Goal: Obtain resource: Download file/media

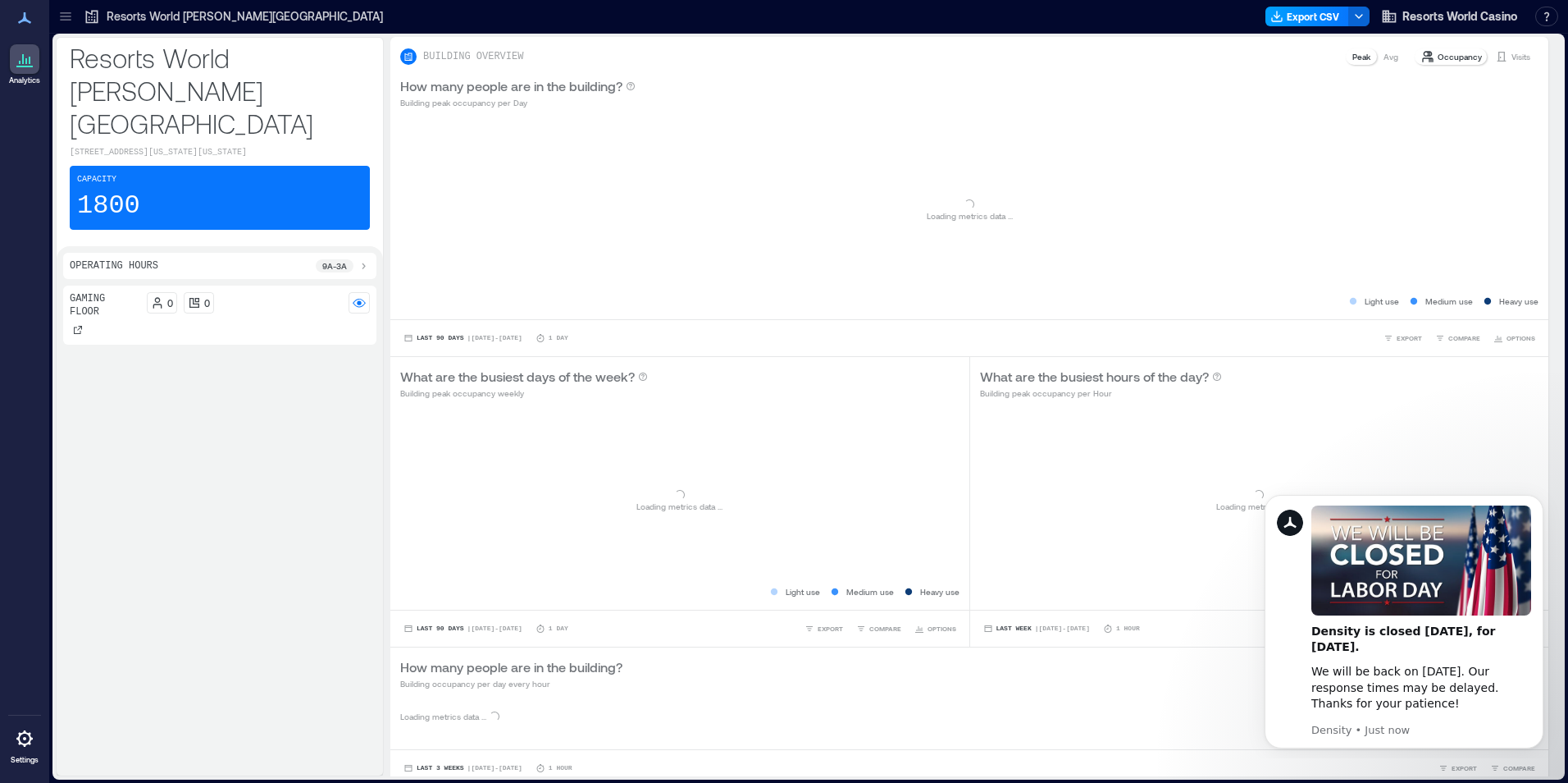
click at [1299, 15] on button "Export CSV" at bounding box center [1307, 17] width 84 height 20
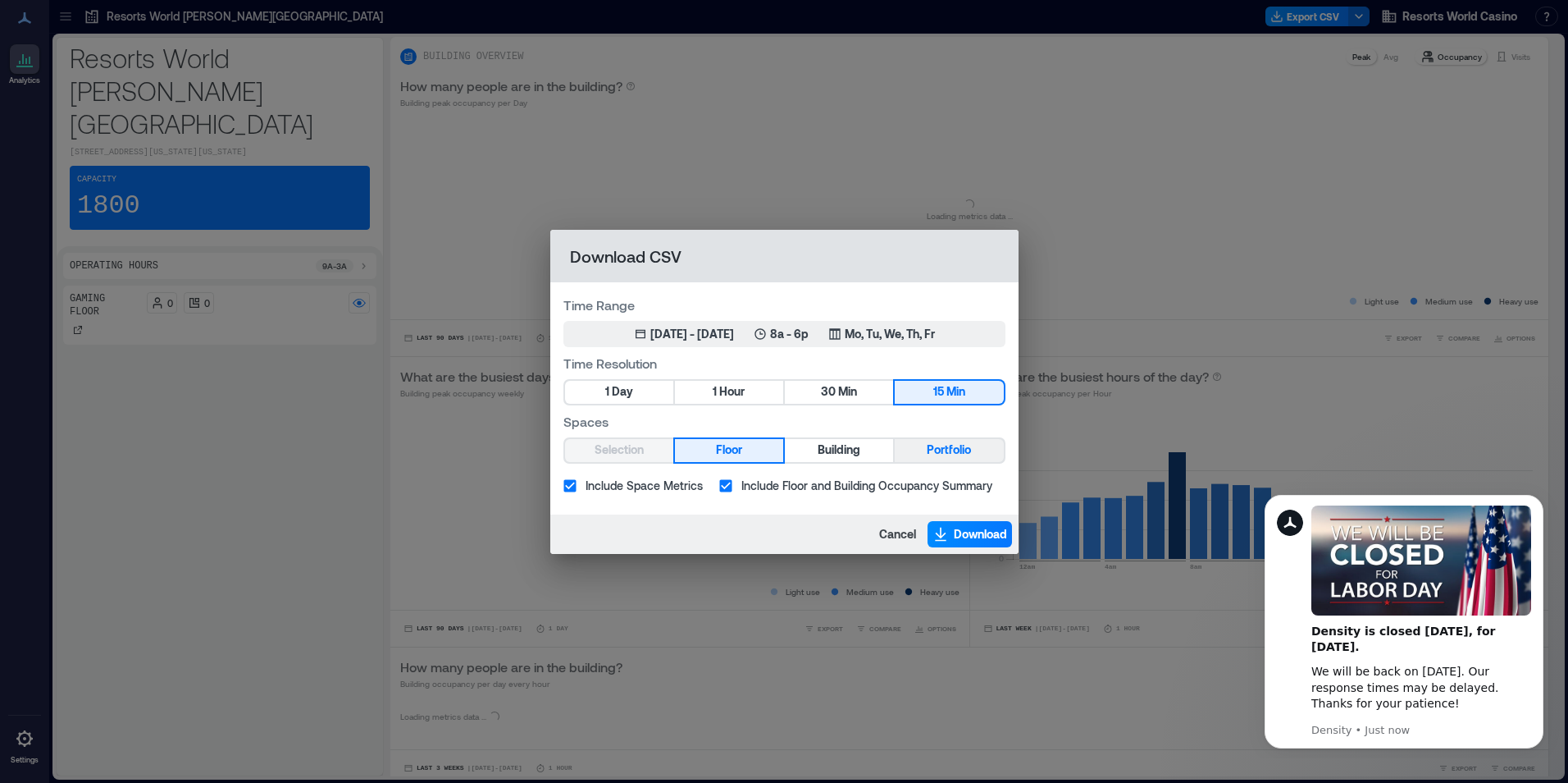
click at [932, 453] on span "Portfolio" at bounding box center [948, 450] width 44 height 21
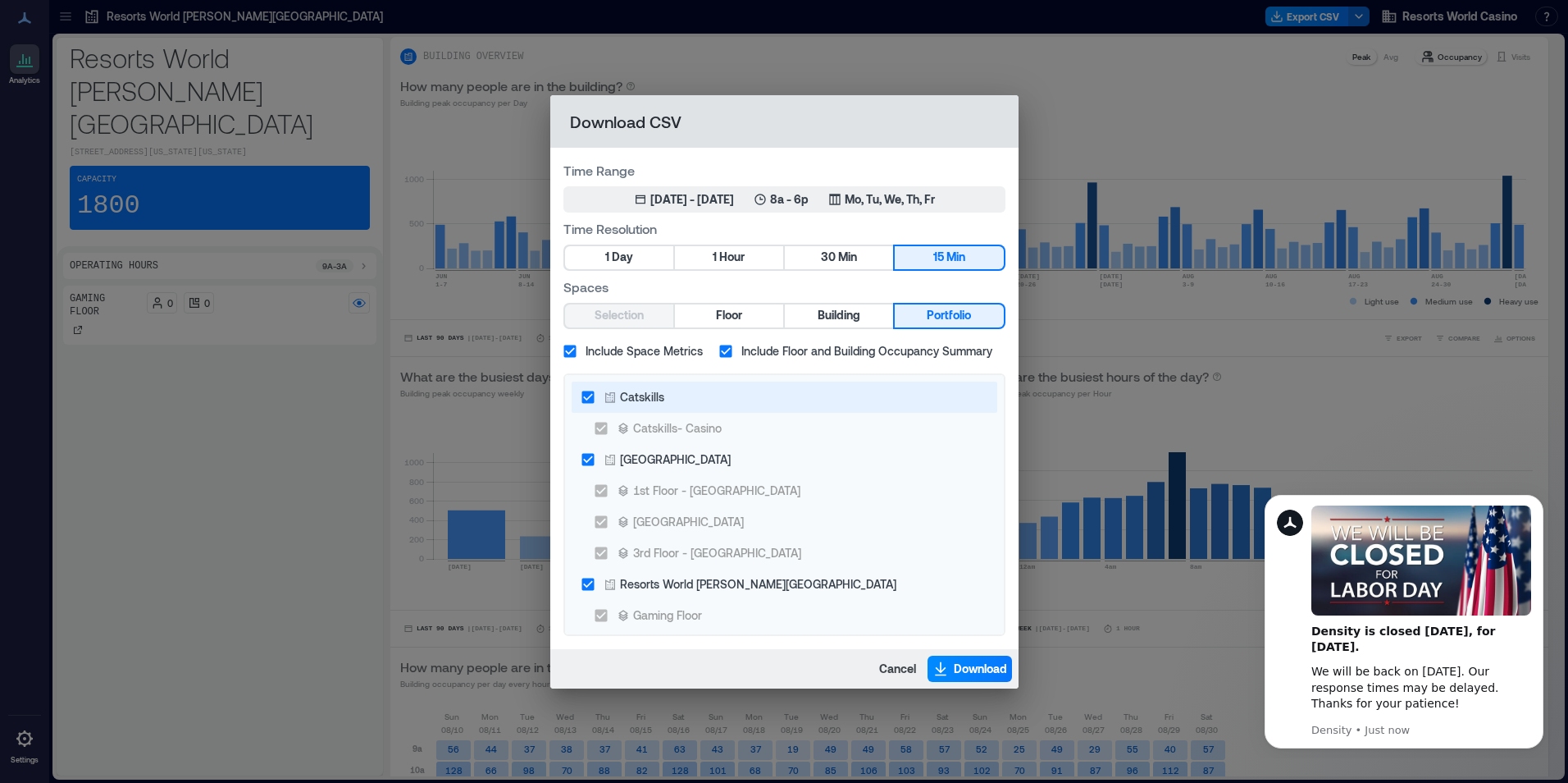
click at [619, 398] on div "Catskills" at bounding box center [634, 396] width 61 height 18
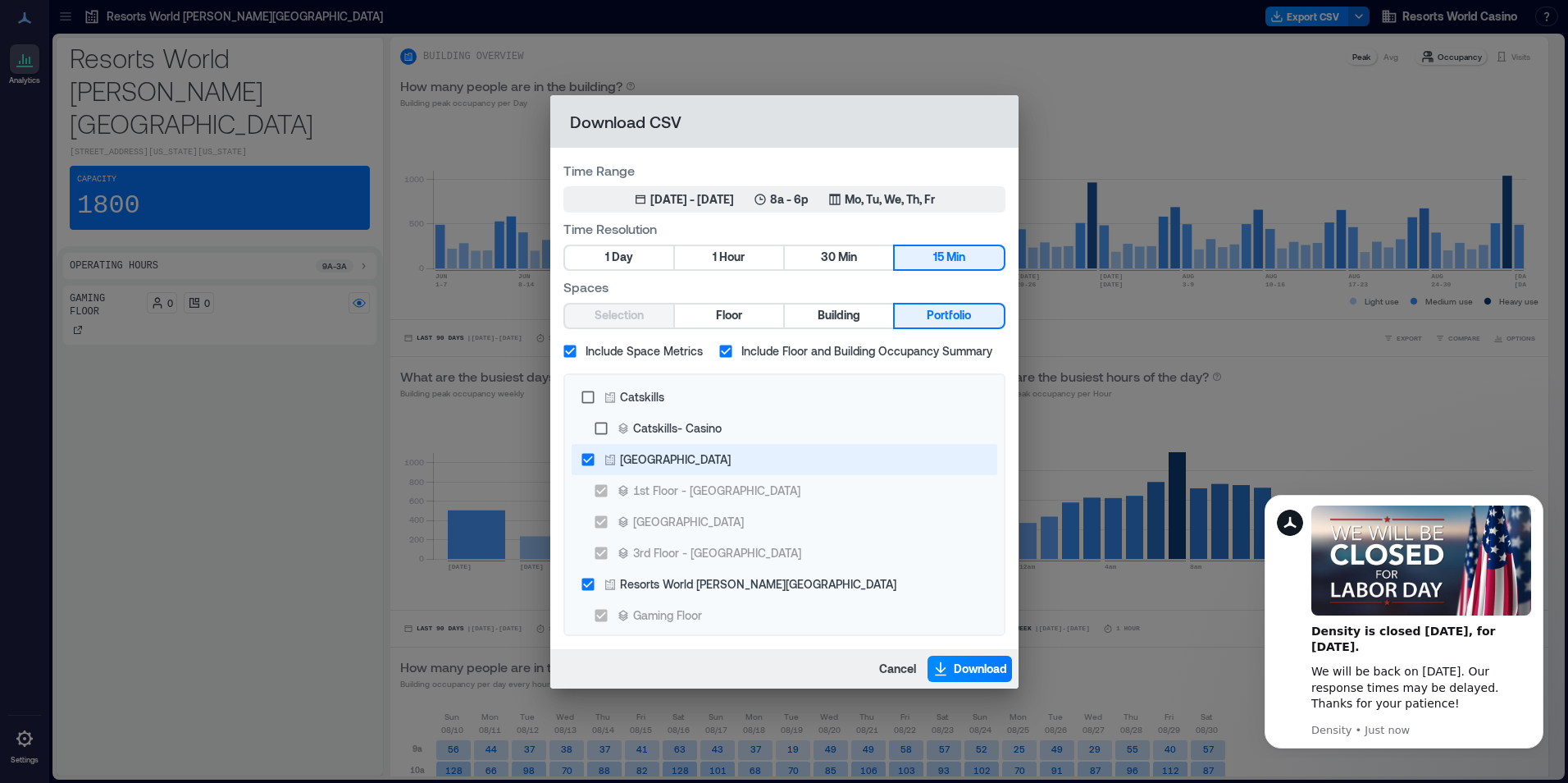
click at [648, 462] on div "[GEOGRAPHIC_DATA]" at bounding box center [675, 459] width 111 height 18
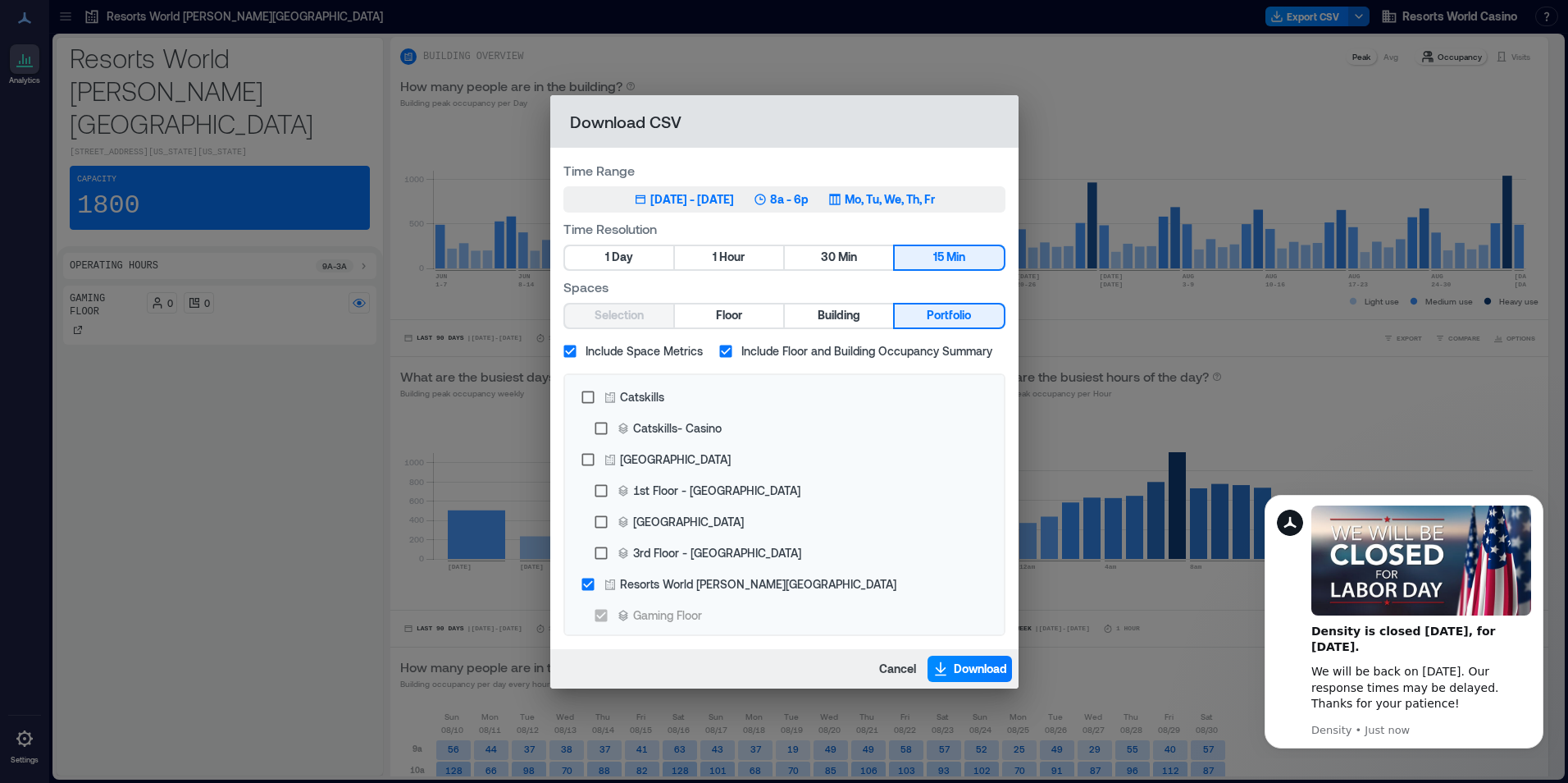
click at [809, 192] on p "8a - 6p" at bounding box center [789, 200] width 38 height 17
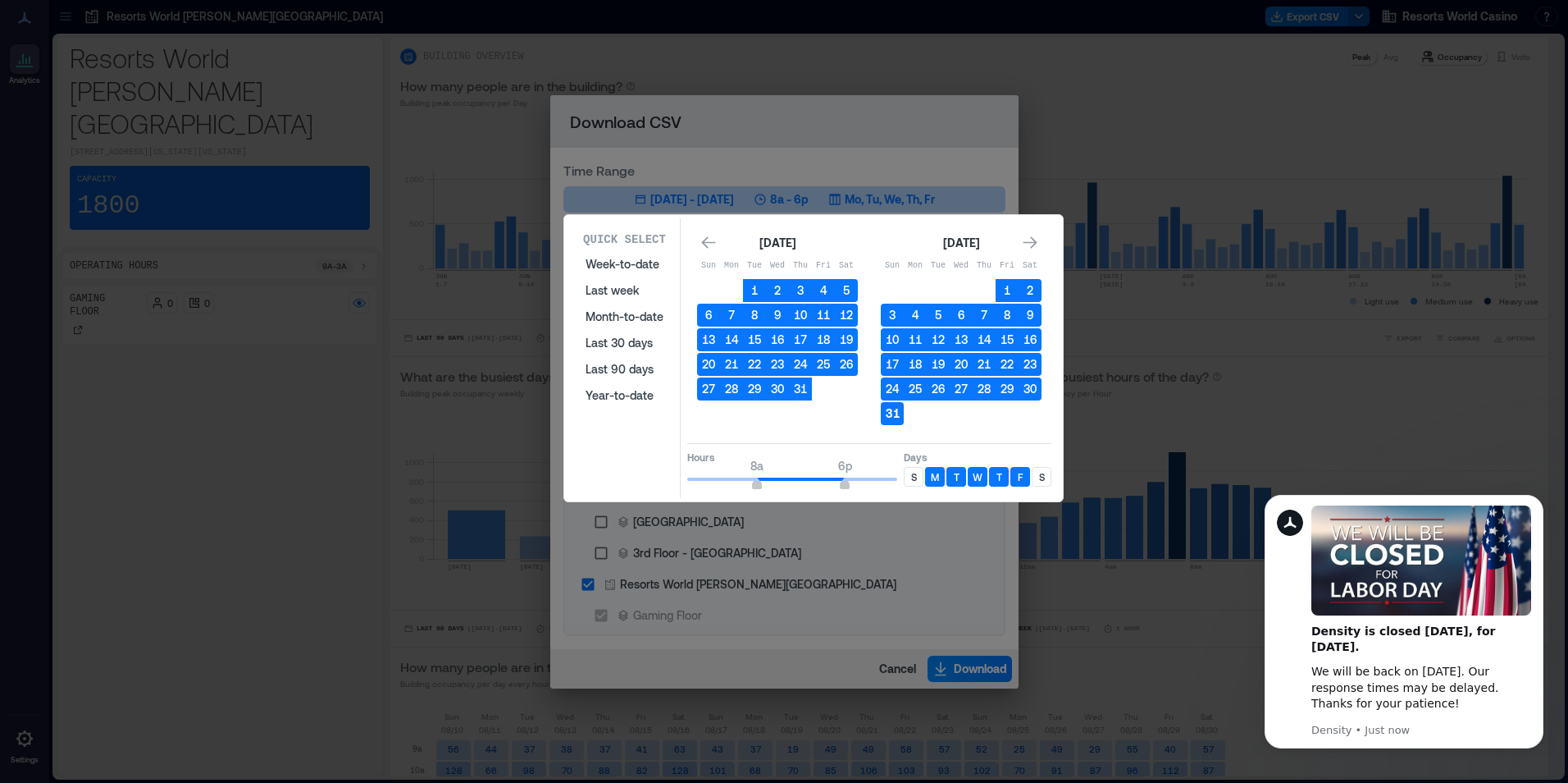
click at [894, 414] on button "31" at bounding box center [891, 413] width 23 height 23
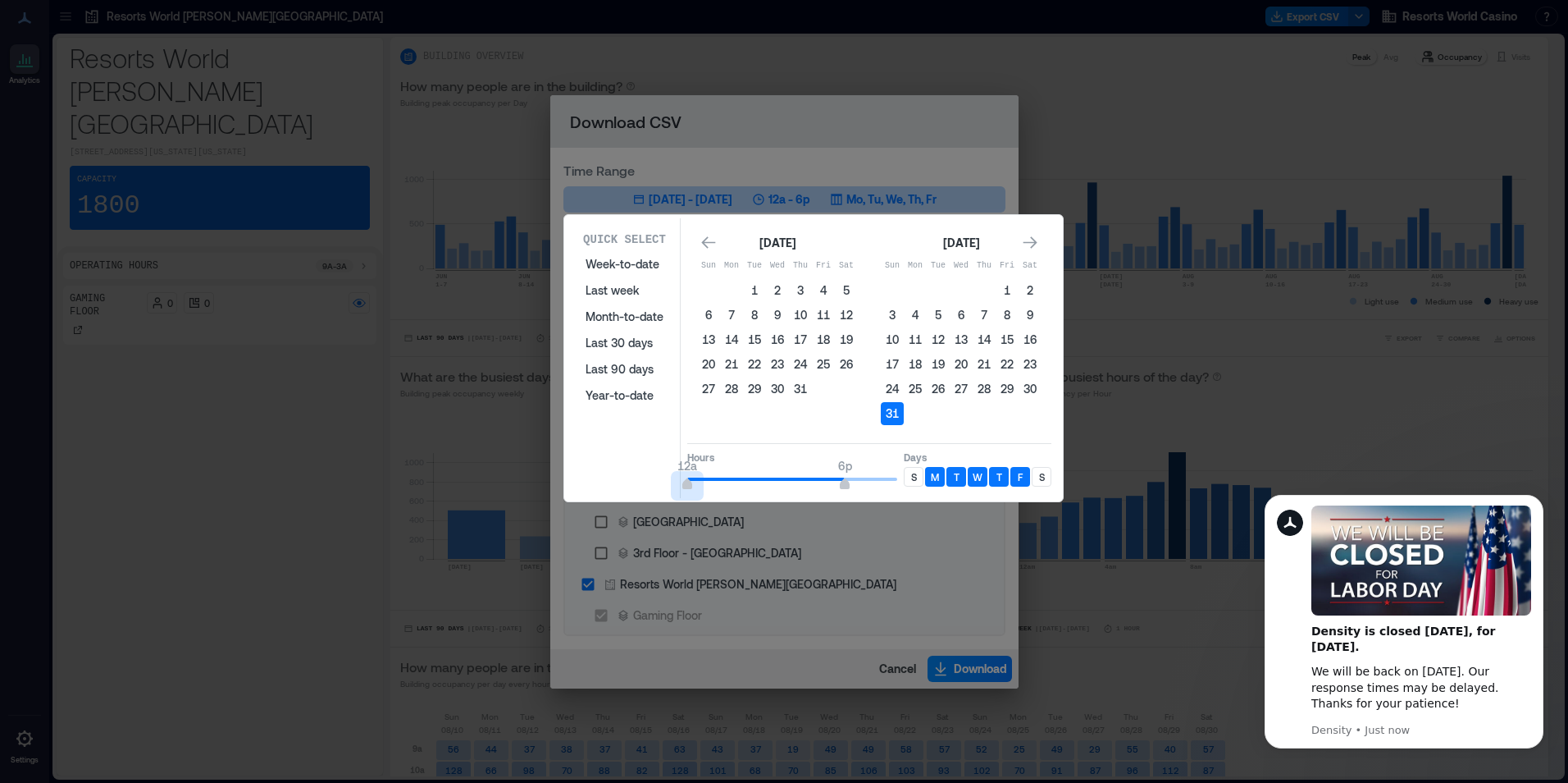
type input "*"
click at [636, 493] on div "Quick Select Week-to-date Last week Month-to-date Last 30 days Last 90 days Yea…" at bounding box center [813, 358] width 489 height 280
type input "*"
drag, startPoint x: 741, startPoint y: 490, endPoint x: 723, endPoint y: 491, distance: 18.0
click at [723, 491] on span "12a 4a" at bounding box center [792, 479] width 210 height 24
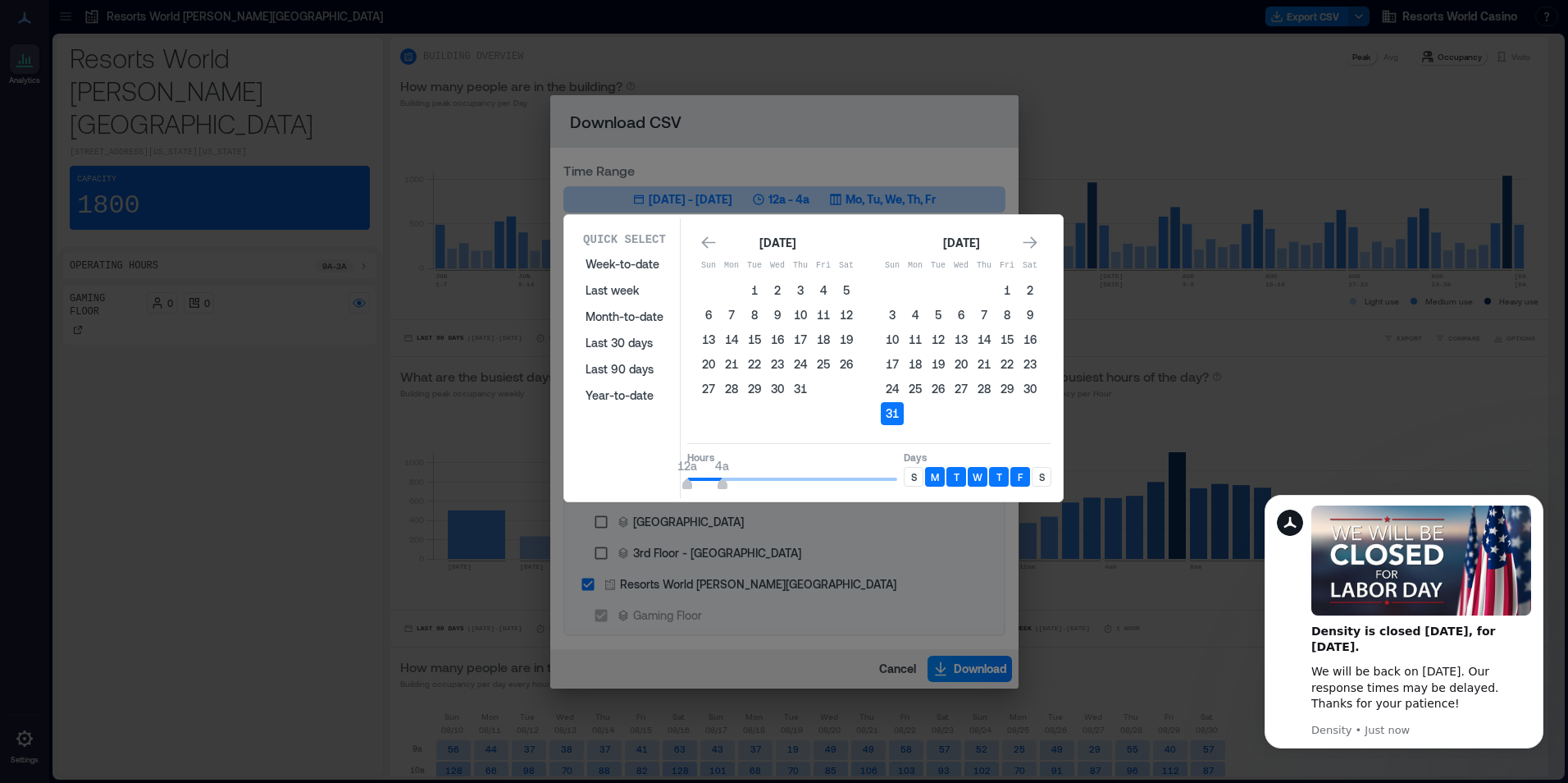
click at [909, 477] on div "S" at bounding box center [914, 477] width 20 height 20
click at [1049, 472] on div "S" at bounding box center [1042, 477] width 20 height 20
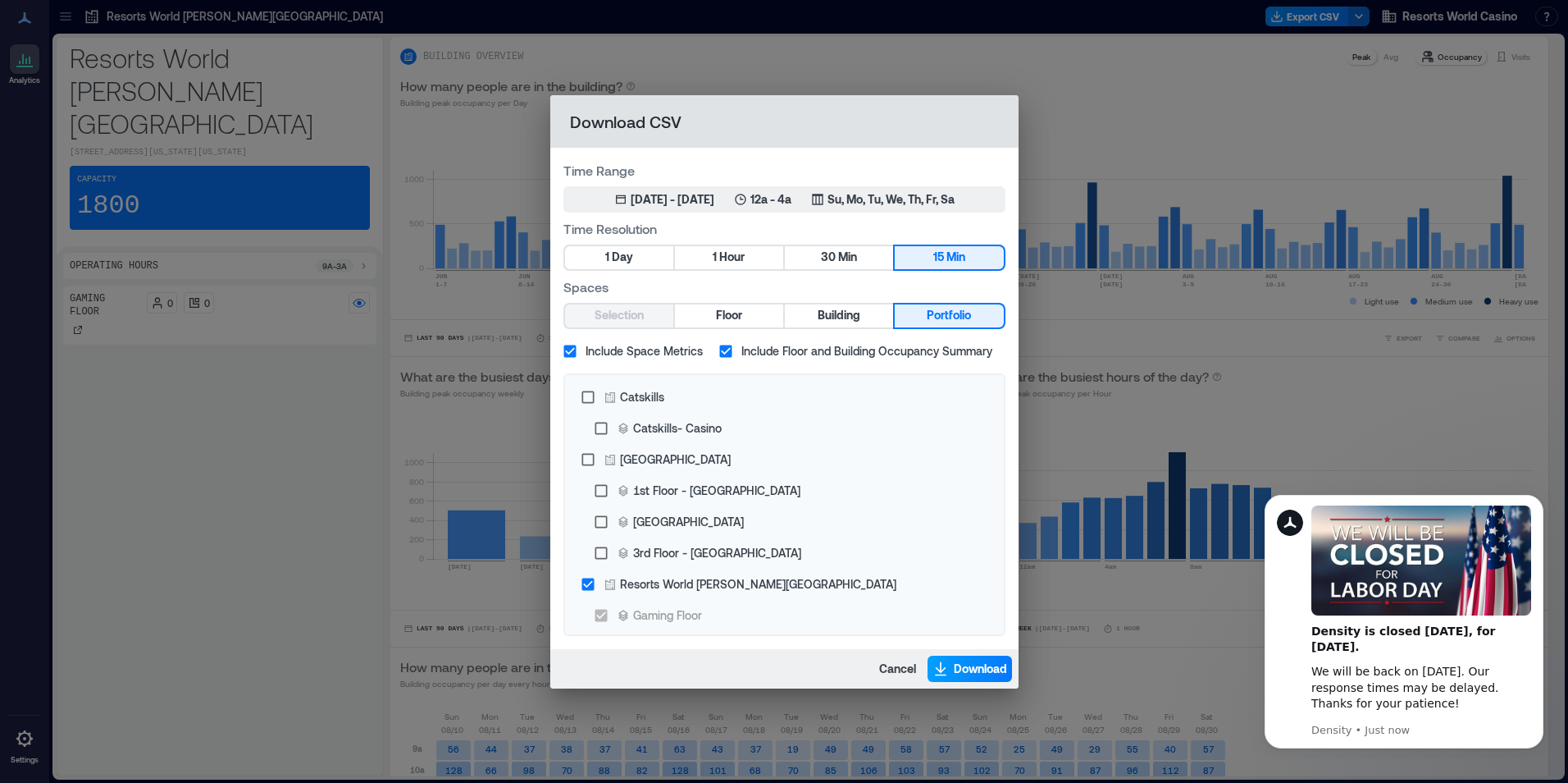
click at [969, 658] on button "Download" at bounding box center [969, 668] width 84 height 26
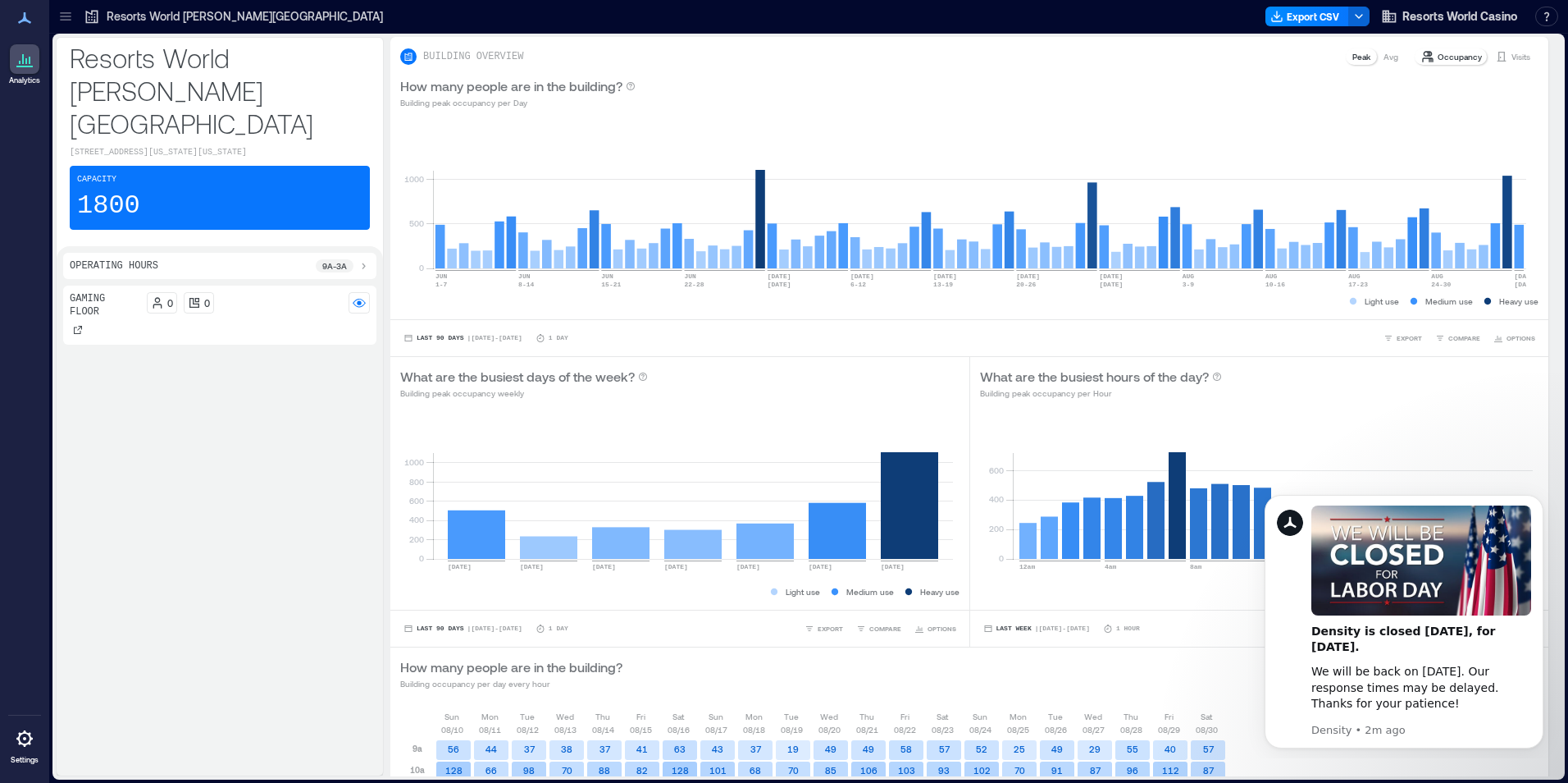
click at [294, 537] on div "Gaming Floor 0 0" at bounding box center [220, 527] width 313 height 483
click at [1276, 18] on icon "button" at bounding box center [1277, 17] width 13 height 13
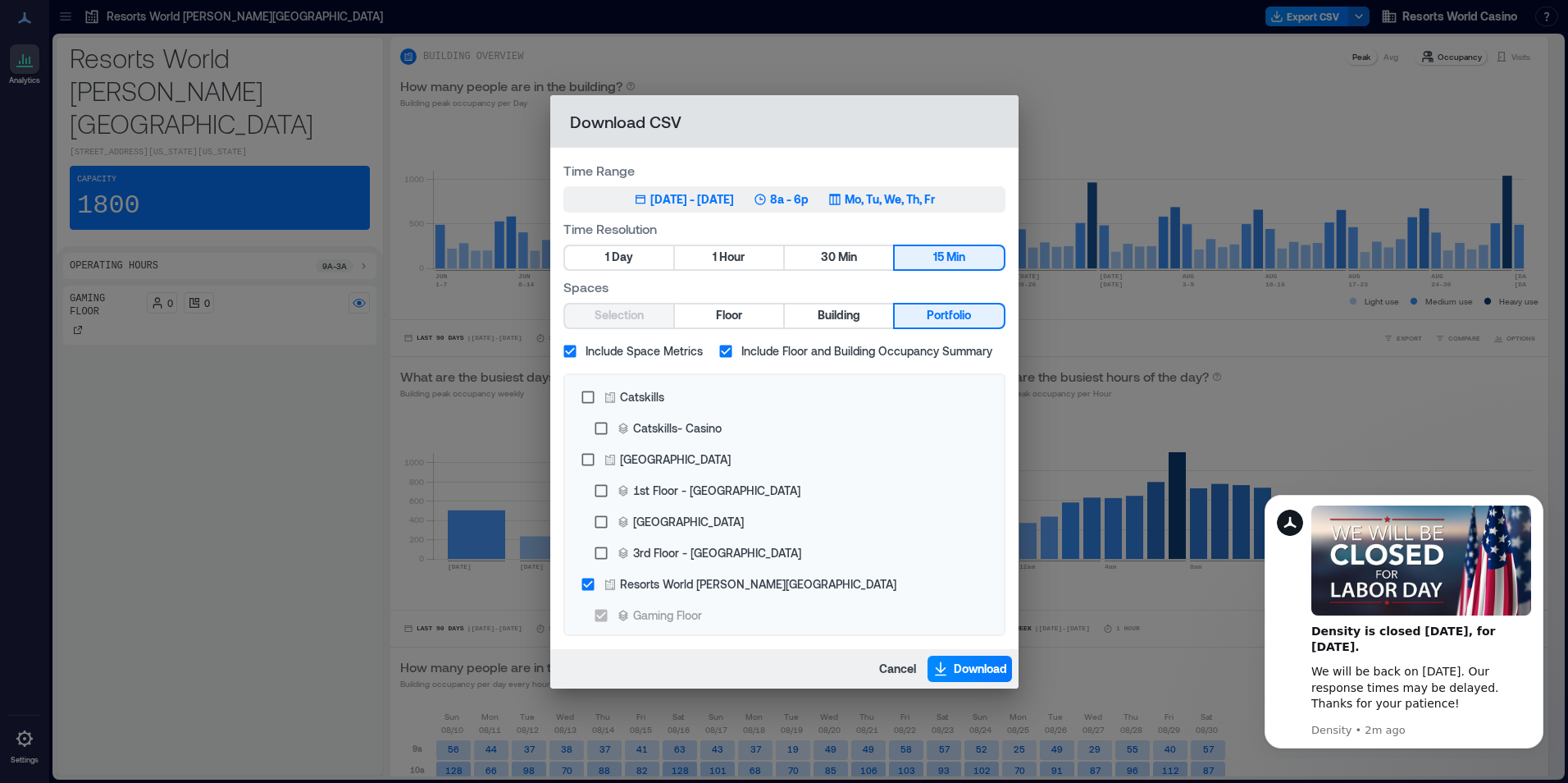
click at [809, 200] on p "8a - 6p" at bounding box center [789, 200] width 38 height 17
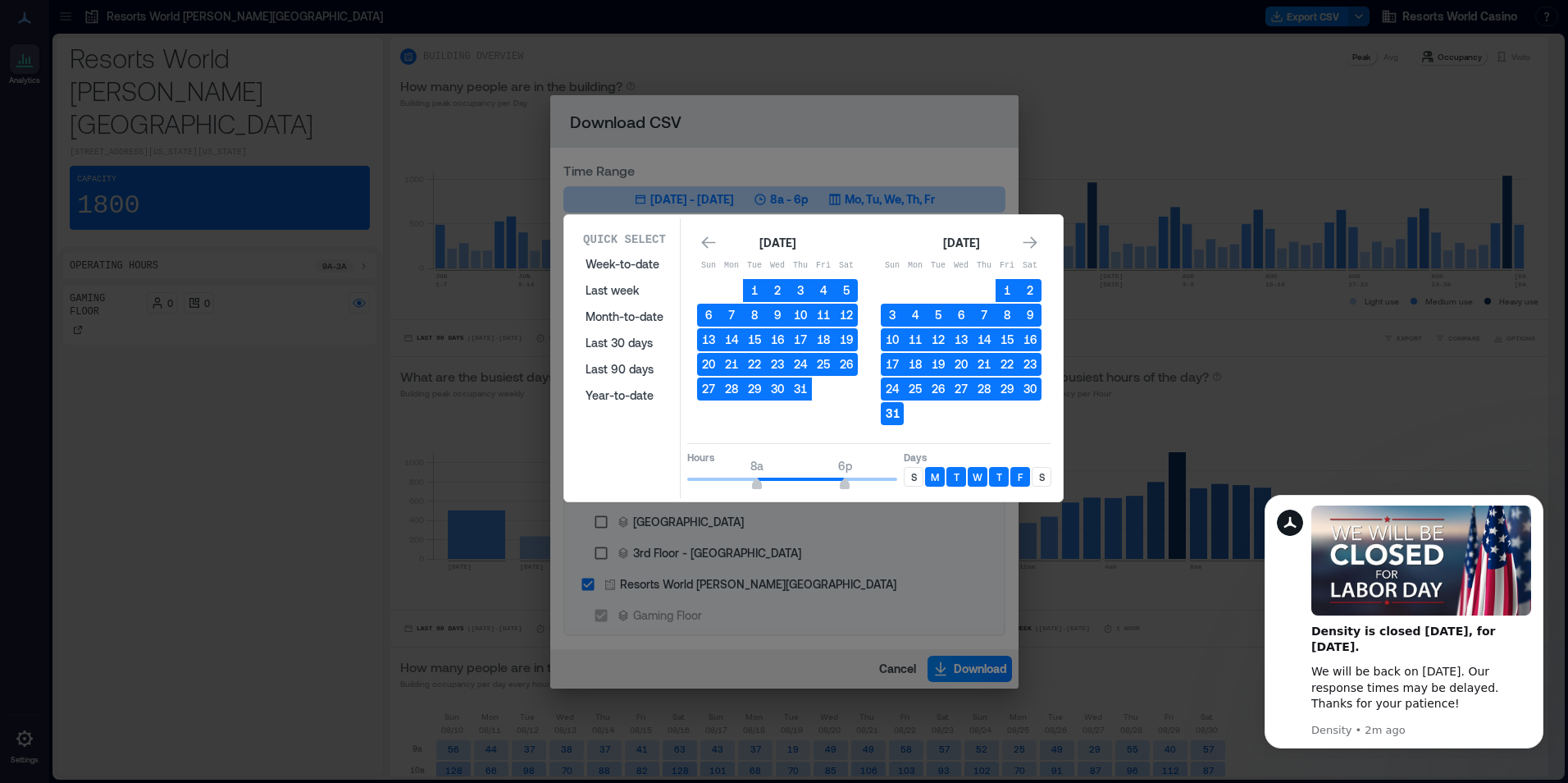
click at [898, 415] on button "31" at bounding box center [891, 413] width 23 height 23
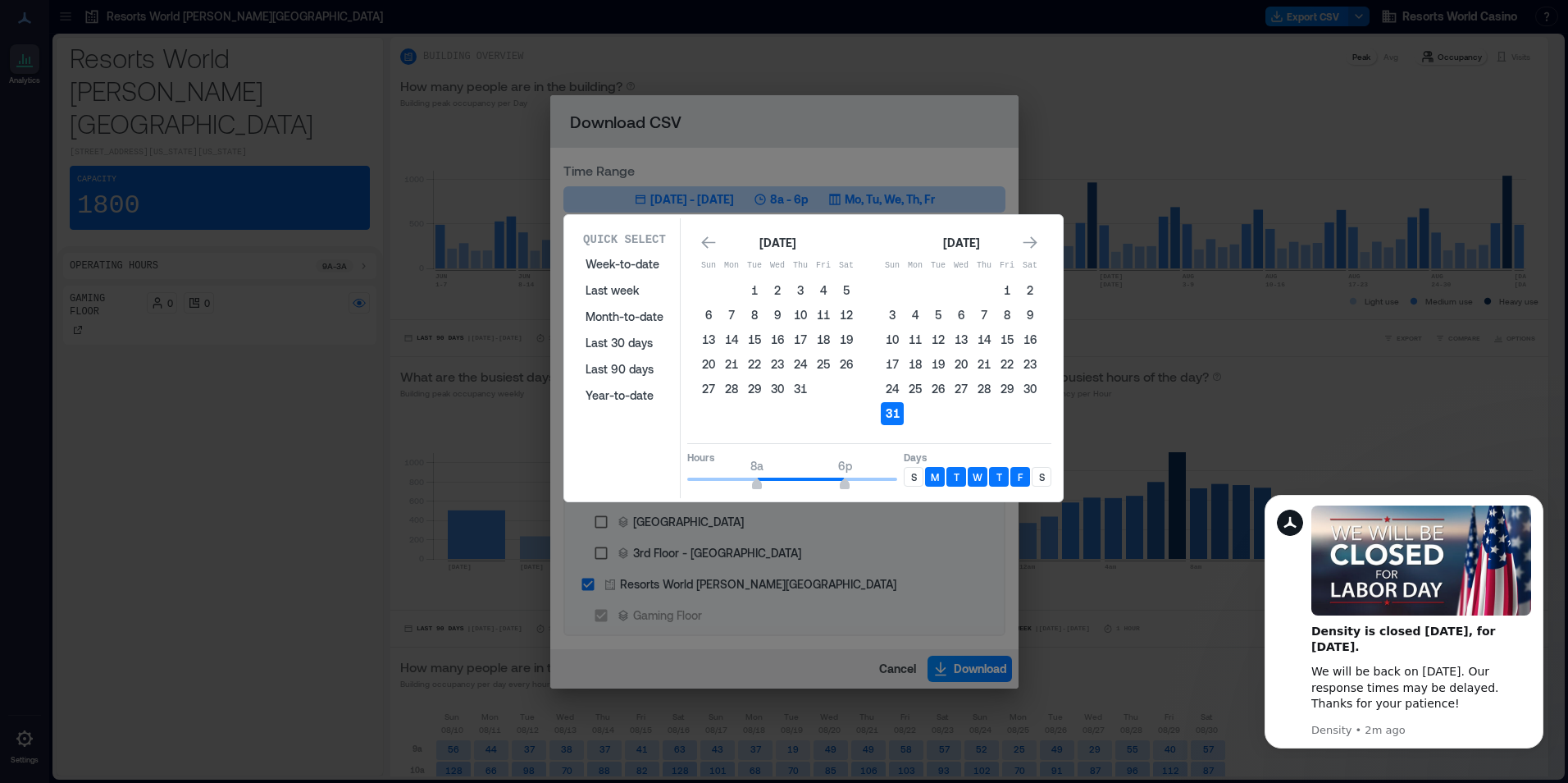
click at [898, 415] on button "31" at bounding box center [891, 413] width 23 height 23
click at [891, 415] on button "31" at bounding box center [891, 413] width 23 height 23
click at [720, 477] on span "8a 6p" at bounding box center [792, 479] width 210 height 24
type input "*"
drag, startPoint x: 720, startPoint y: 477, endPoint x: 841, endPoint y: 478, distance: 121.0
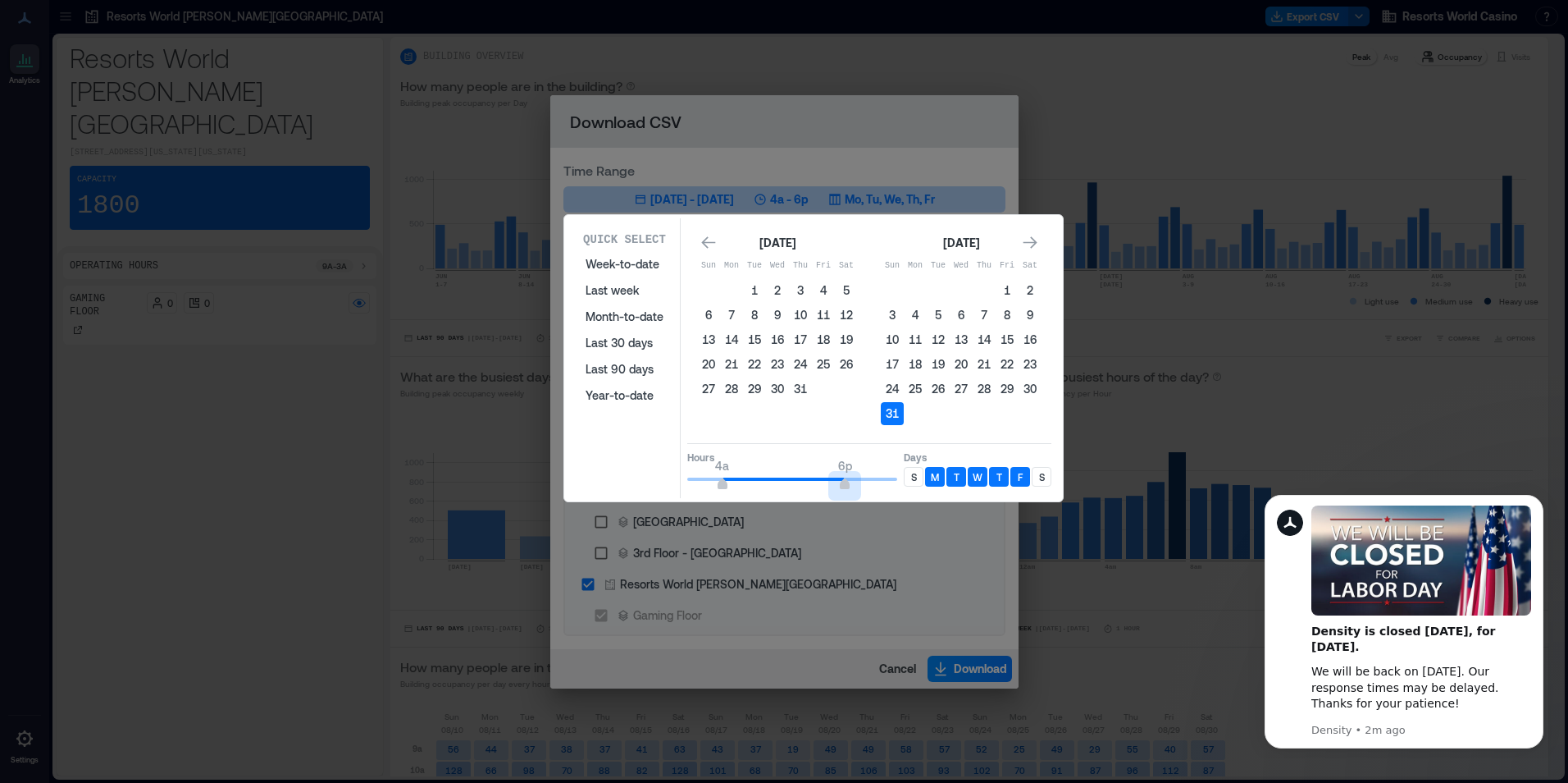
click at [841, 478] on span at bounding box center [784, 479] width 122 height 3
type input "**"
drag, startPoint x: 844, startPoint y: 479, endPoint x: 946, endPoint y: 481, distance: 102.0
click at [946, 481] on div "Hours 4a 12a Days S M T W T F S" at bounding box center [870, 467] width 364 height 48
click at [917, 473] on div "S" at bounding box center [914, 477] width 20 height 20
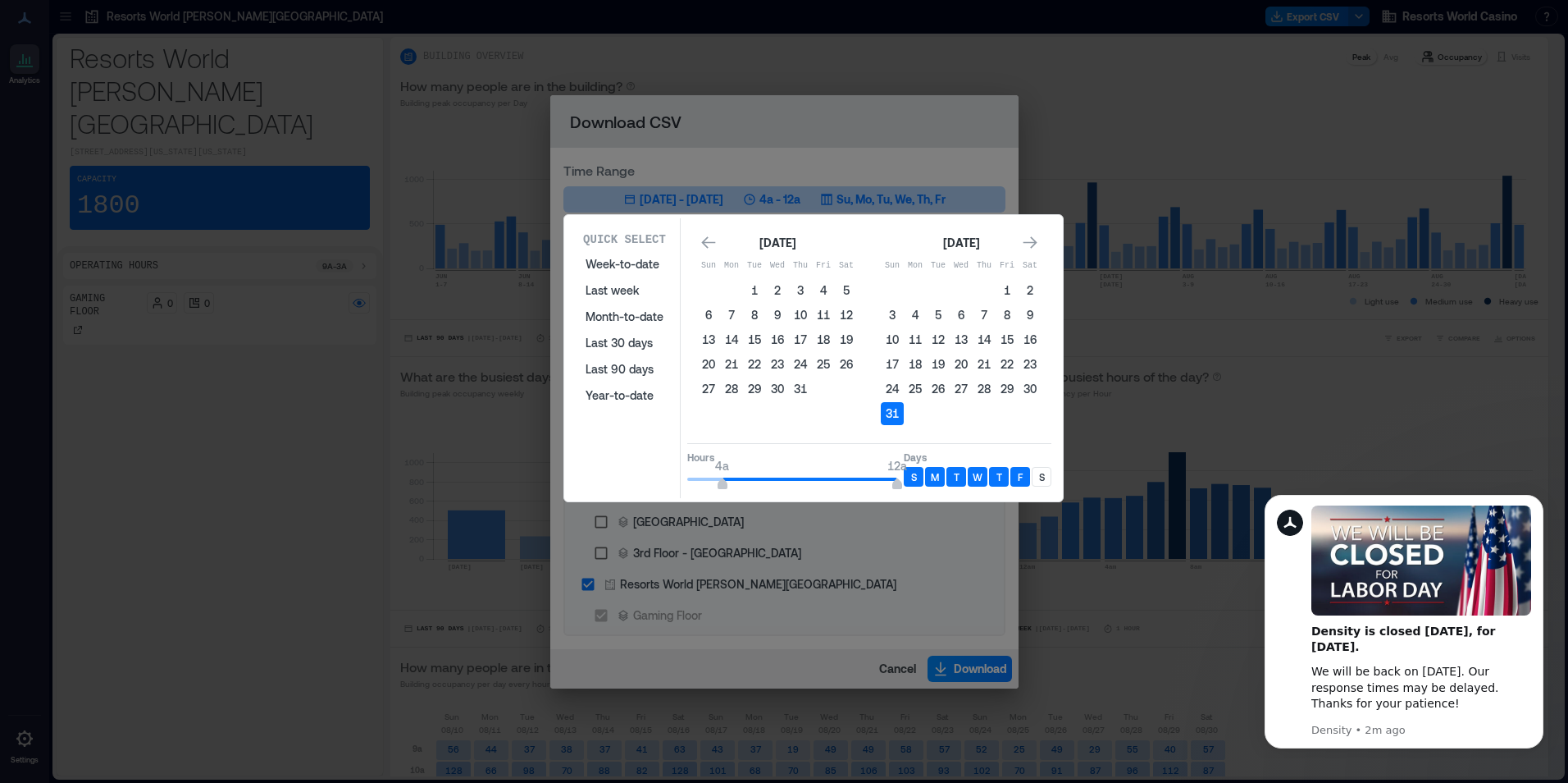
click at [1034, 475] on div "S" at bounding box center [1042, 477] width 20 height 20
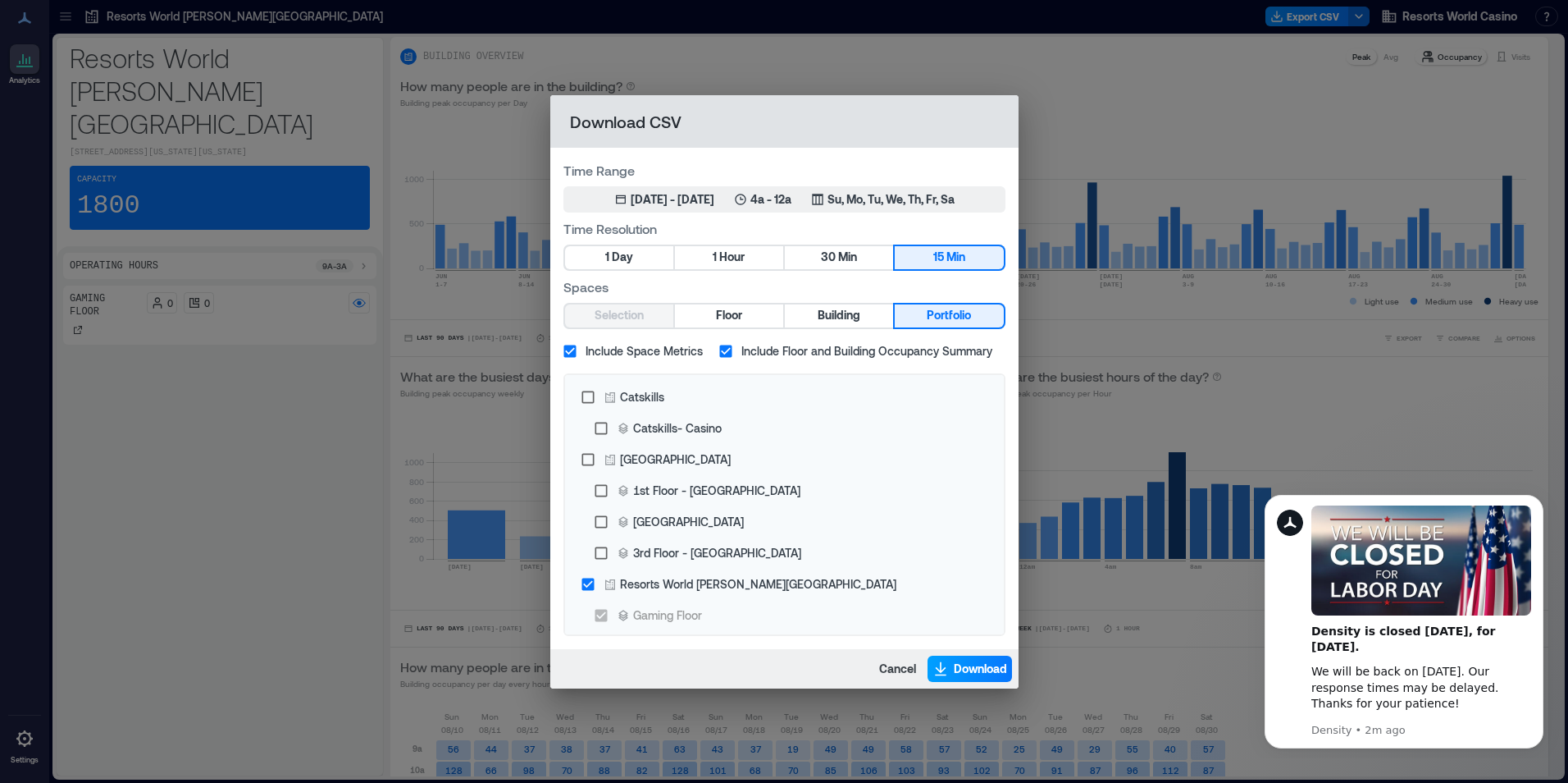
click at [982, 678] on button "Download" at bounding box center [969, 668] width 84 height 26
